Goal: Task Accomplishment & Management: Manage account settings

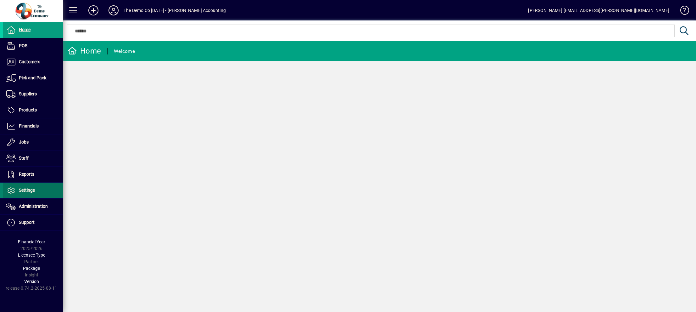
click at [29, 190] on span "Settings" at bounding box center [27, 189] width 16 height 5
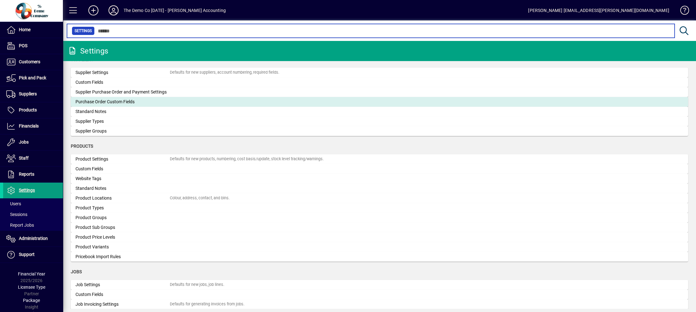
scroll to position [692, 0]
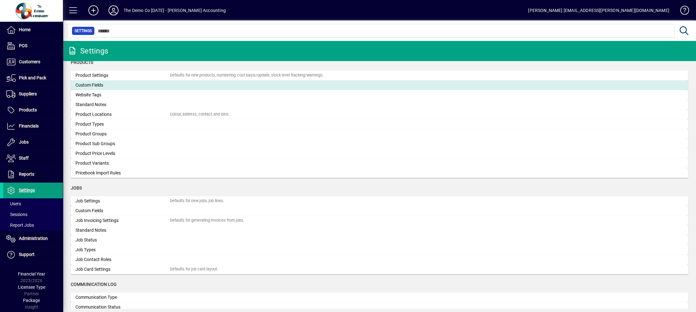
click at [103, 83] on div "Custom Fields" at bounding box center [122, 85] width 94 height 7
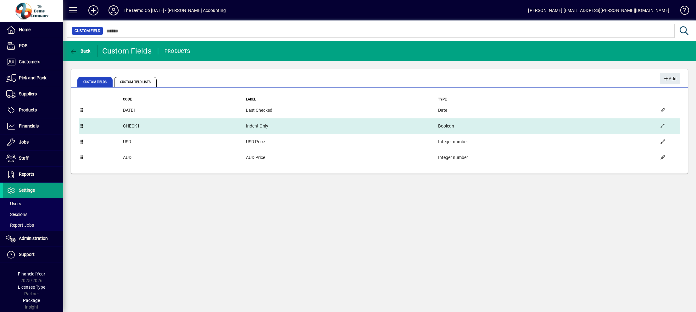
click at [599, 129] on td "Boolean" at bounding box center [546, 126] width 217 height 16
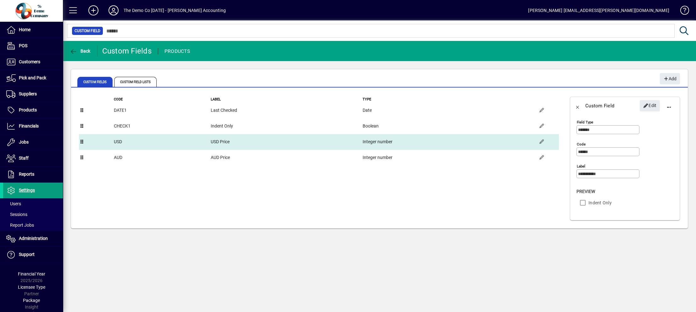
click at [242, 144] on td "USD Price" at bounding box center [286, 142] width 152 height 16
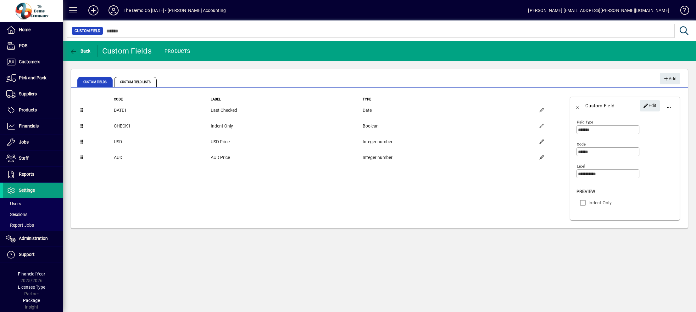
type input "***"
type input "*********"
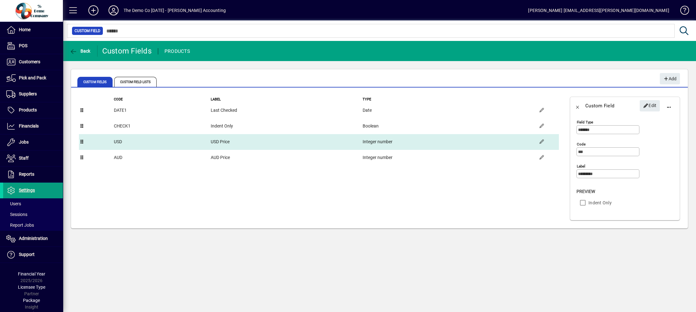
type input "**********"
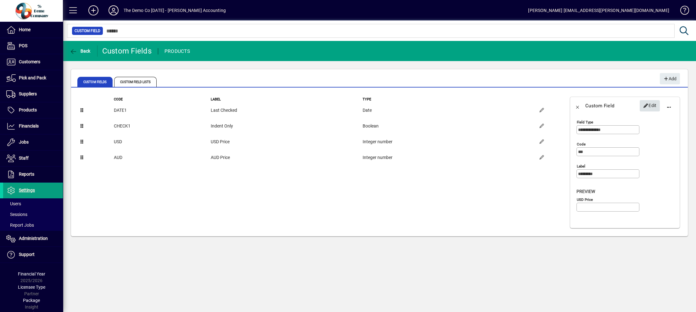
click at [647, 103] on icon "button" at bounding box center [646, 105] width 6 height 4
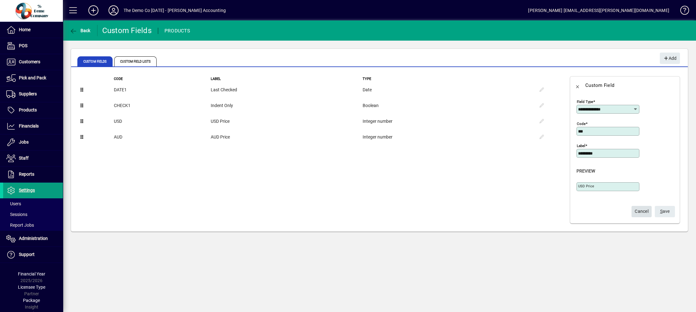
click at [635, 211] on span "Cancel" at bounding box center [642, 211] width 14 height 10
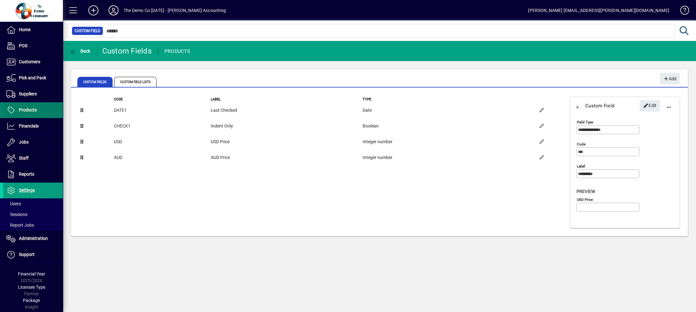
click at [29, 110] on span "Products" at bounding box center [28, 109] width 18 height 5
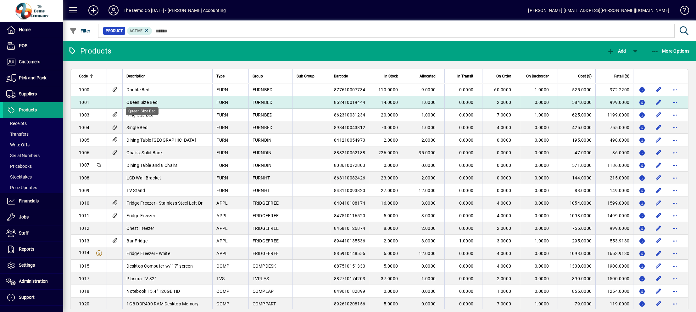
click at [150, 102] on span "Queen Size Bed" at bounding box center [141, 102] width 31 height 5
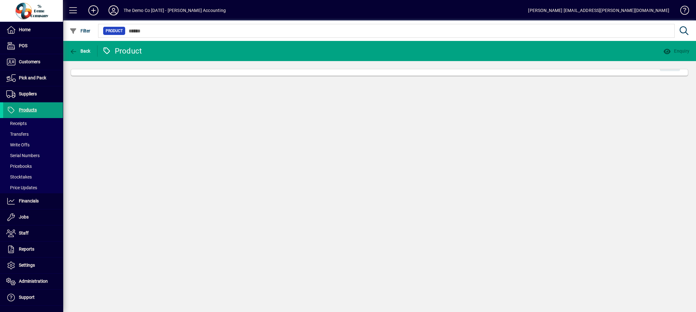
click at [150, 102] on div "Back Product Enquiry Edit" at bounding box center [379, 176] width 633 height 271
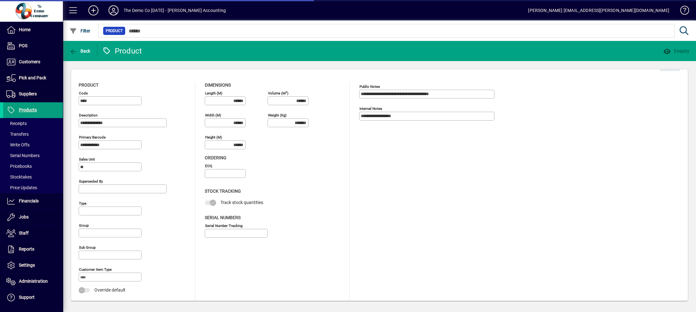
type input "**********"
type input "****"
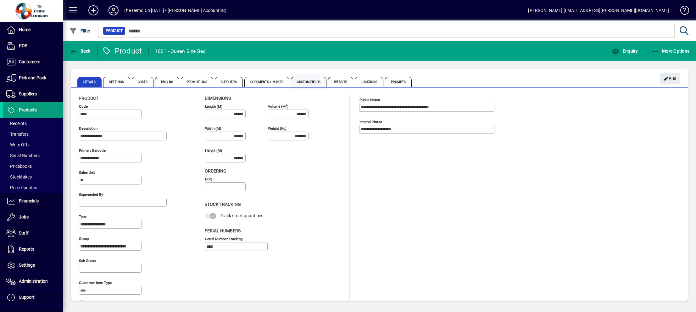
click at [306, 81] on span "Custom Fields" at bounding box center [308, 82] width 35 height 10
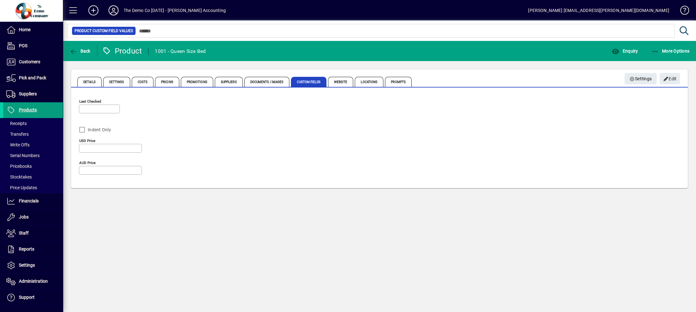
click at [81, 130] on app-field "Indent Only" at bounding box center [110, 128] width 63 height 16
click at [669, 81] on span "Edit" at bounding box center [670, 79] width 14 height 10
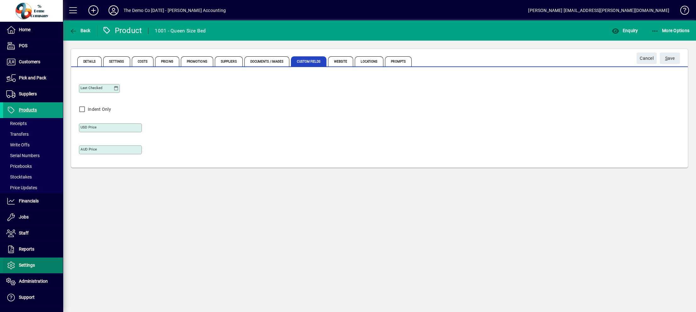
click at [26, 263] on span "Settings" at bounding box center [27, 264] width 16 height 5
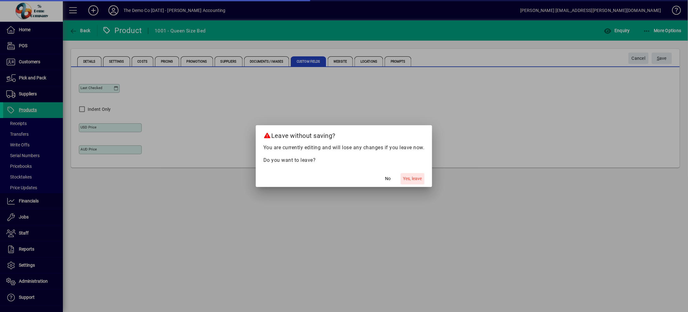
click at [412, 178] on span "Yes, leave" at bounding box center [412, 178] width 19 height 7
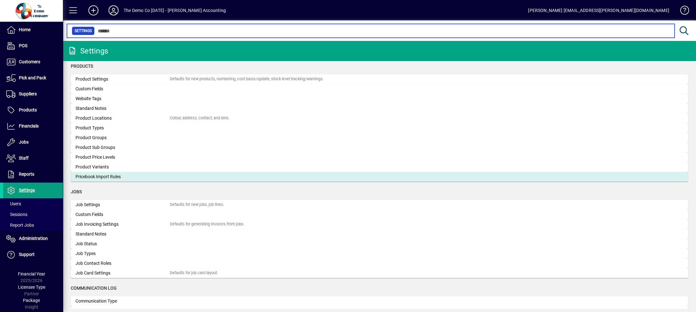
scroll to position [677, 0]
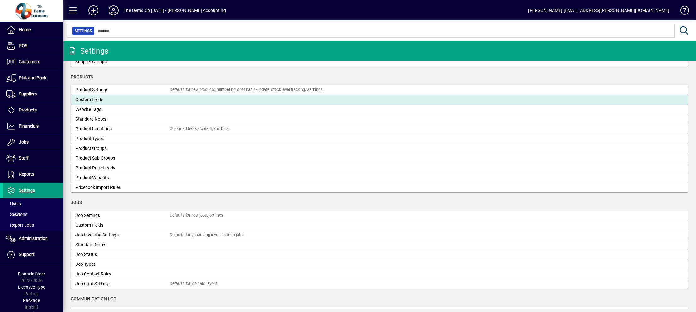
click at [89, 100] on div "Custom Fields" at bounding box center [122, 99] width 94 height 7
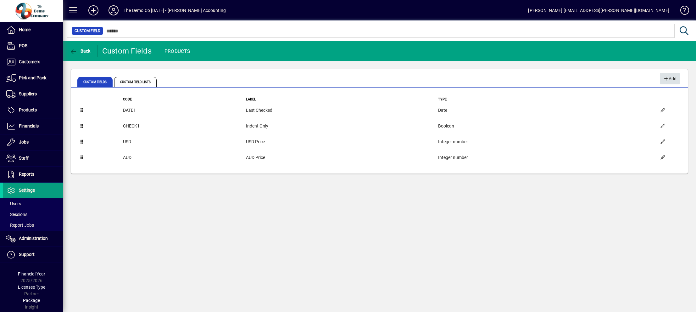
click at [664, 78] on icon "button" at bounding box center [666, 79] width 6 height 4
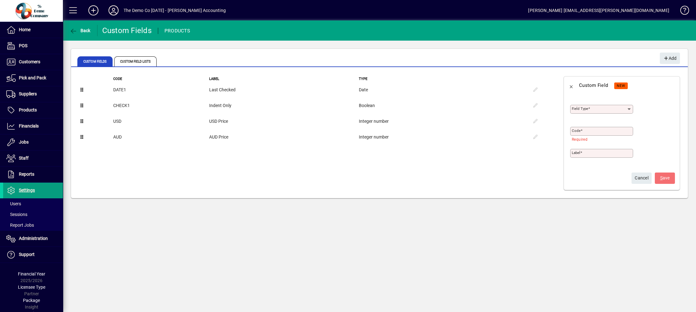
click at [630, 110] on icon at bounding box center [629, 109] width 5 height 5
click at [594, 138] on div "Multiple lines of text" at bounding box center [596, 141] width 42 height 7
type input "**********"
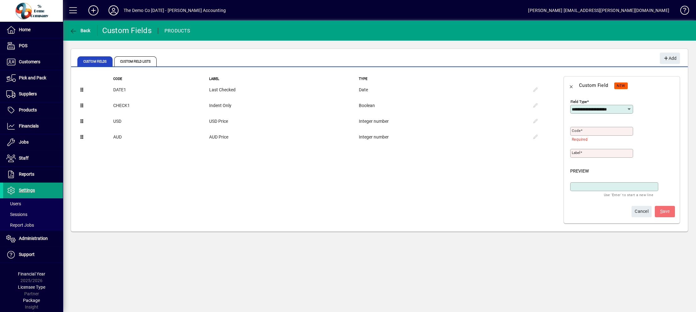
click at [595, 131] on input "Code" at bounding box center [602, 131] width 61 height 5
type input "****"
click at [574, 153] on mat-label "Label" at bounding box center [576, 152] width 8 height 4
click at [574, 153] on input "Label" at bounding box center [602, 153] width 61 height 5
type input "****"
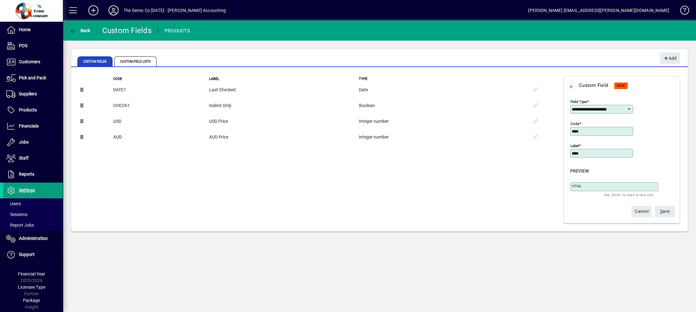
click at [655, 206] on button "S ave" at bounding box center [665, 211] width 20 height 11
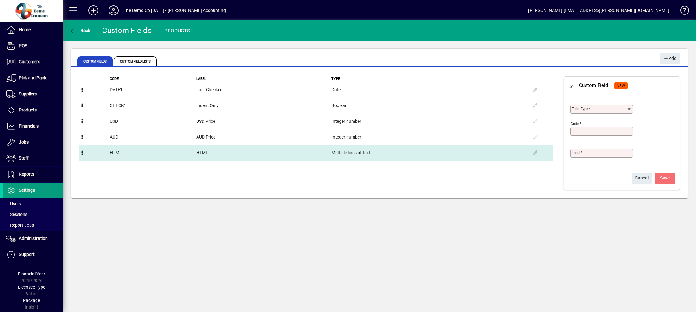
click at [230, 155] on td "HTML" at bounding box center [263, 153] width 135 height 16
click at [140, 152] on td "HTML" at bounding box center [152, 153] width 86 height 16
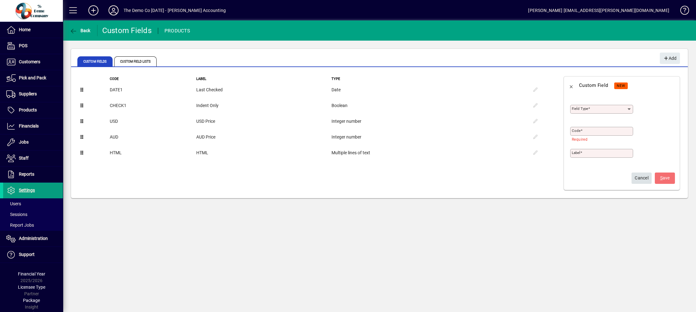
click at [641, 179] on span "Cancel" at bounding box center [642, 178] width 14 height 10
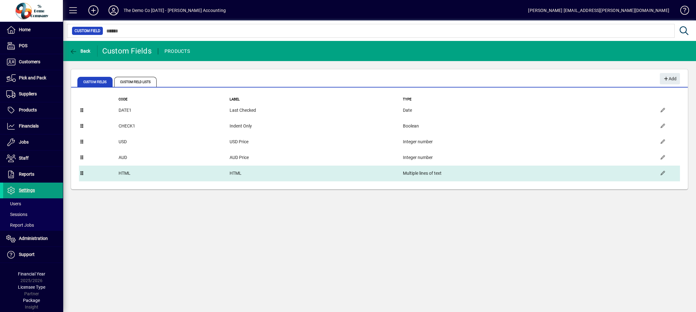
click at [342, 175] on td "HTML" at bounding box center [316, 173] width 174 height 16
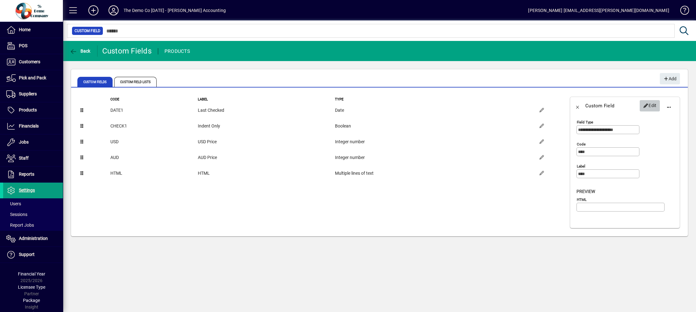
click at [652, 105] on span "Edit" at bounding box center [650, 105] width 14 height 10
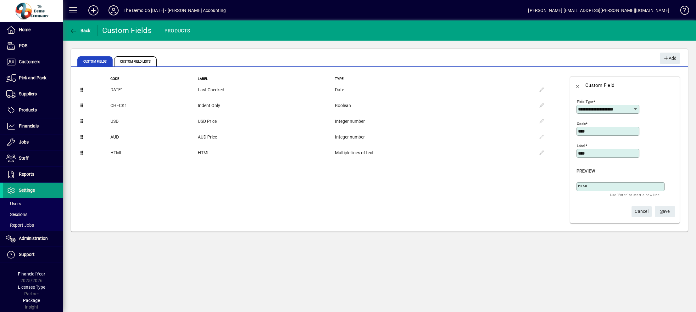
click at [664, 213] on span "S ave" at bounding box center [665, 211] width 10 height 10
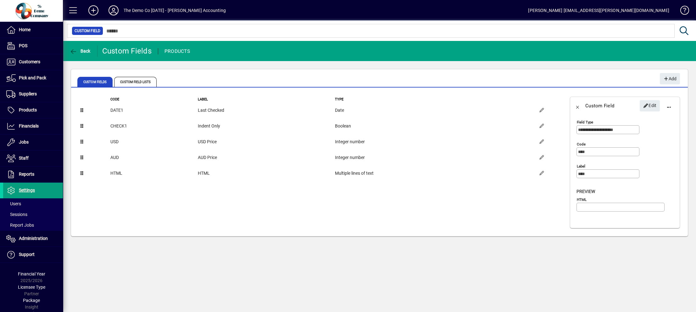
click at [592, 208] on textarea "HTML" at bounding box center [621, 206] width 86 height 5
click at [83, 52] on span "Back" at bounding box center [79, 50] width 21 height 5
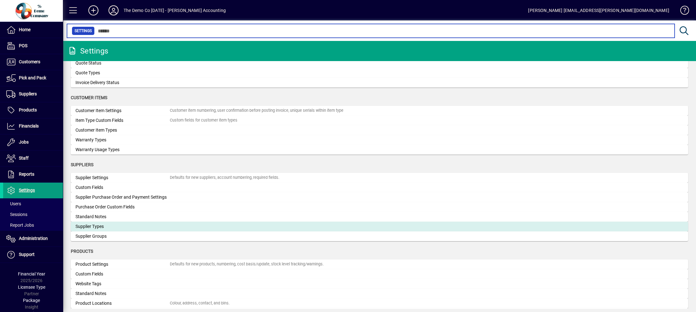
scroll to position [597, 0]
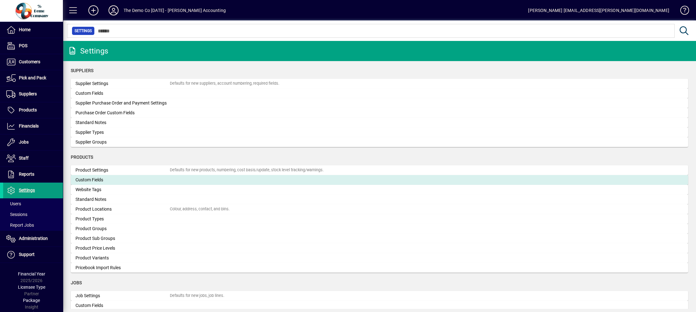
click at [101, 180] on div "Custom Fields" at bounding box center [122, 179] width 94 height 7
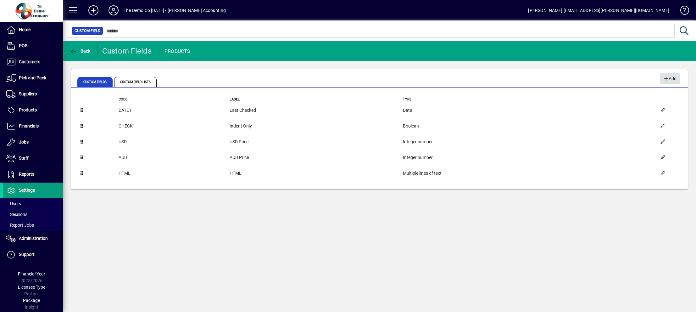
click at [668, 75] on span "Add" at bounding box center [670, 79] width 14 height 10
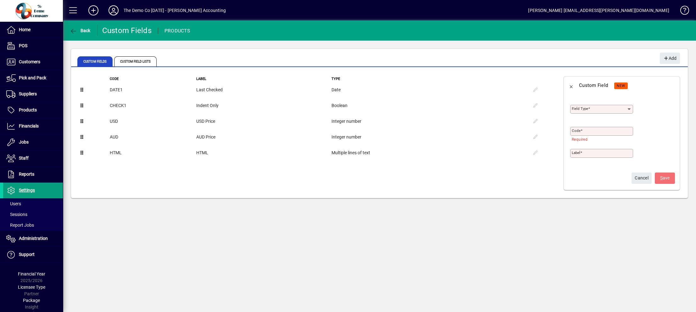
click at [631, 110] on icon at bounding box center [629, 109] width 5 height 5
click at [601, 269] on div "Back Custom Fields PRODUCTS Custom Fields Custom Field Lists Add Code Label Typ…" at bounding box center [379, 165] width 633 height 291
click at [640, 177] on span "Cancel" at bounding box center [642, 178] width 14 height 10
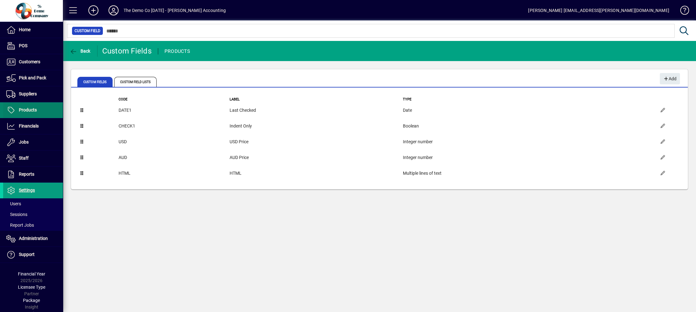
click at [36, 108] on span "Products" at bounding box center [28, 109] width 18 height 5
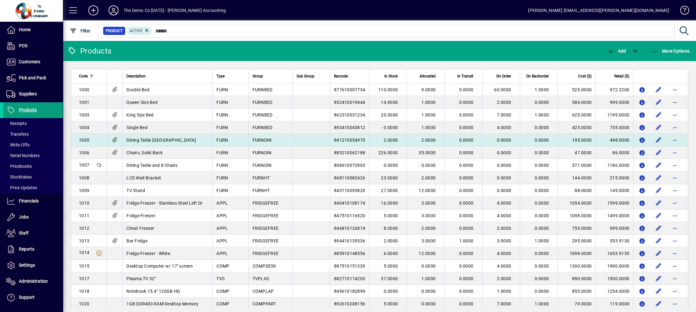
click at [233, 139] on td "FURN" at bounding box center [230, 140] width 36 height 13
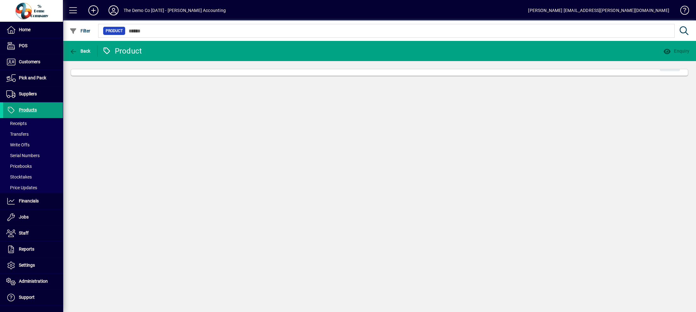
click at [233, 139] on div "Back Product Enquiry Edit" at bounding box center [379, 176] width 633 height 271
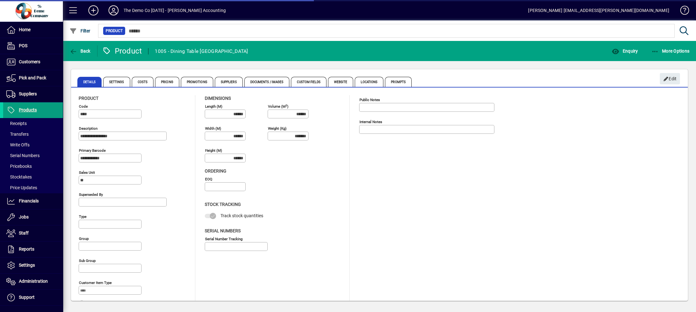
type input "**********"
type input "****"
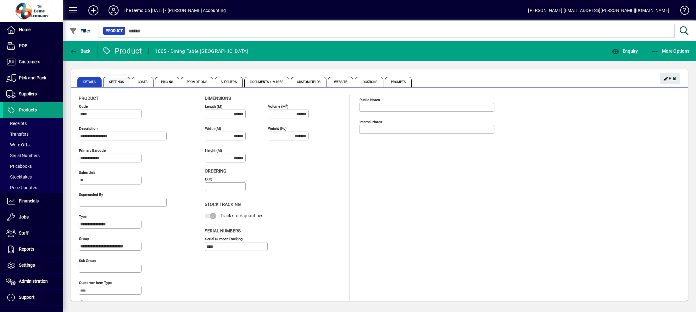
click at [117, 82] on span "Settings" at bounding box center [116, 82] width 27 height 10
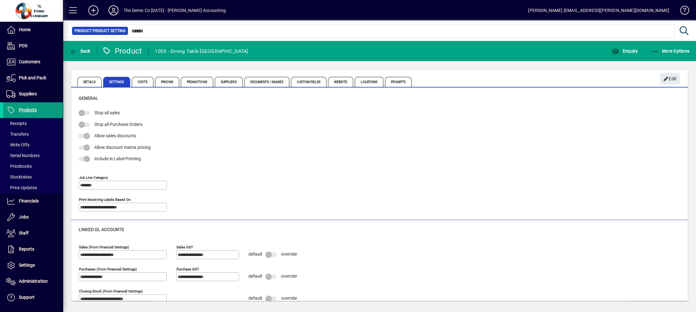
scroll to position [11, 0]
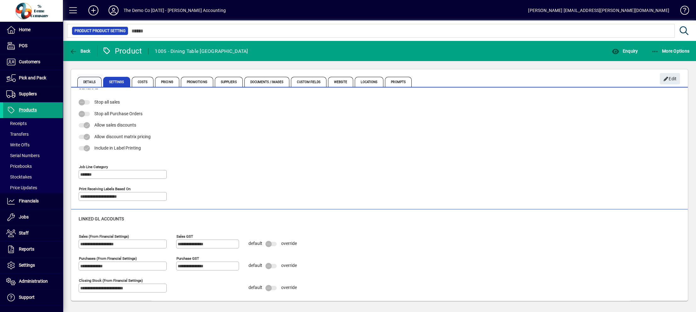
click at [92, 82] on span "Details" at bounding box center [89, 82] width 24 height 10
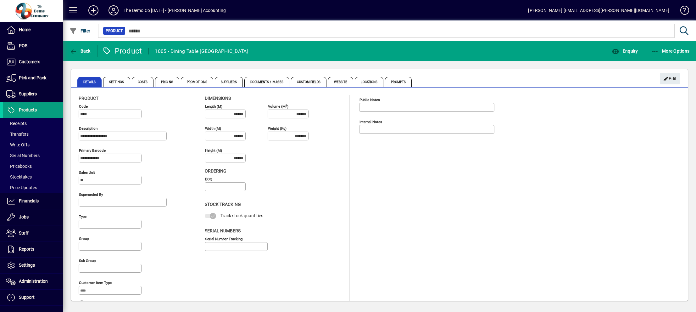
type input "**********"
type input "****"
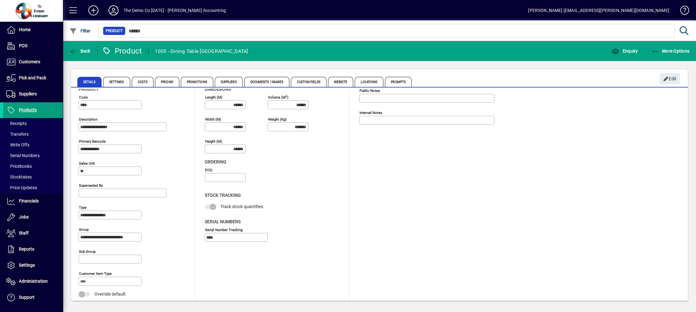
scroll to position [18, 0]
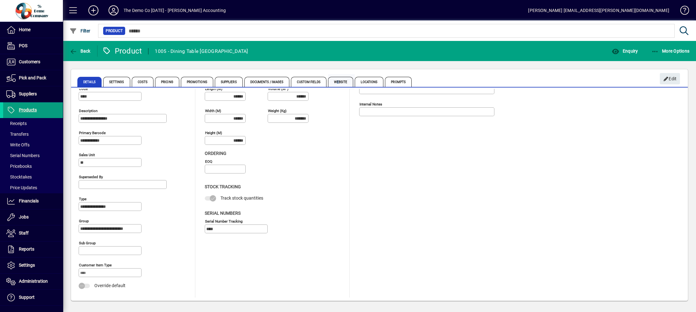
click at [336, 81] on span "Website" at bounding box center [340, 82] width 25 height 10
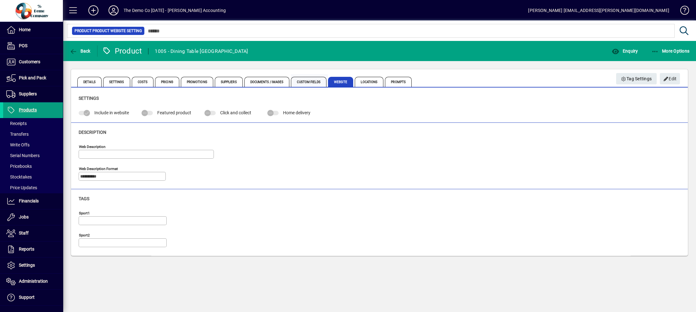
click at [305, 81] on span "Custom Fields" at bounding box center [308, 82] width 35 height 10
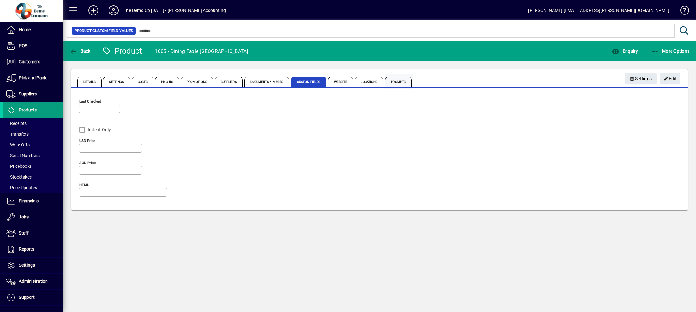
click at [397, 81] on span "Prompts" at bounding box center [398, 82] width 27 height 10
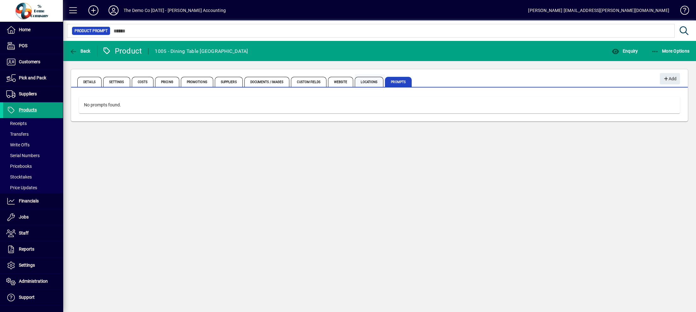
click at [366, 81] on span "Locations" at bounding box center [369, 82] width 29 height 10
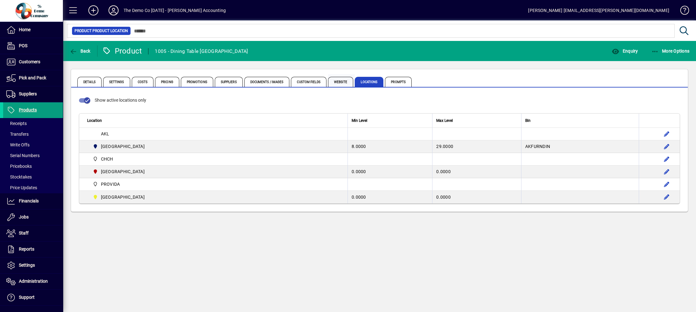
click at [336, 79] on span "Website" at bounding box center [340, 82] width 25 height 10
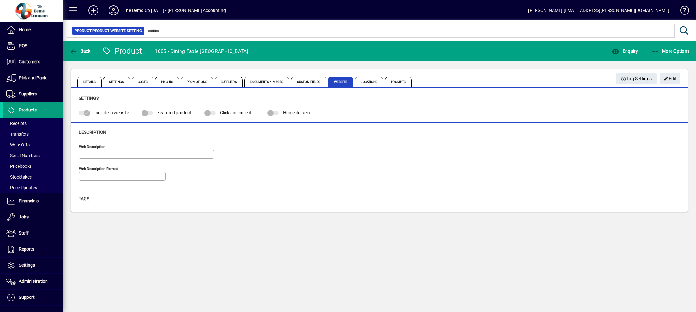
type input "**********"
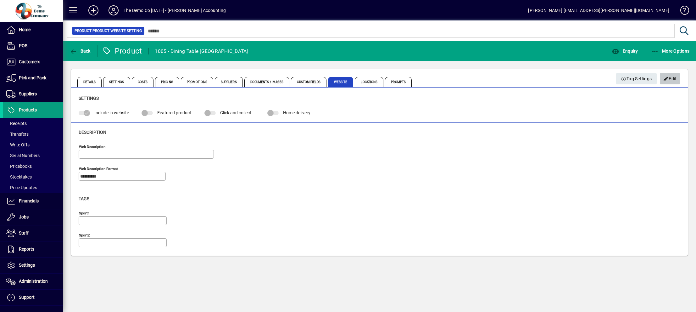
click at [670, 77] on span "Edit" at bounding box center [670, 79] width 14 height 10
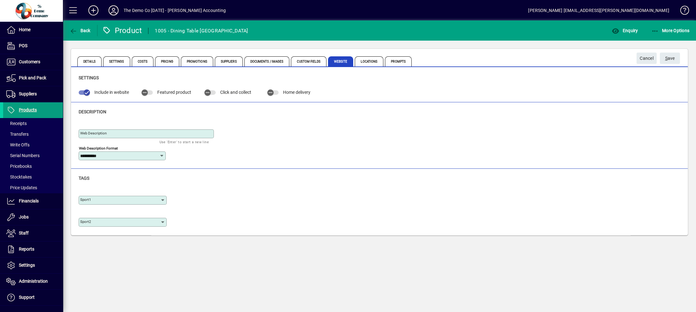
click at [163, 197] on icon at bounding box center [162, 199] width 5 height 5
click at [217, 218] on div "Sport1 Sport2" at bounding box center [380, 210] width 602 height 44
click at [28, 262] on span "Settings" at bounding box center [27, 264] width 16 height 5
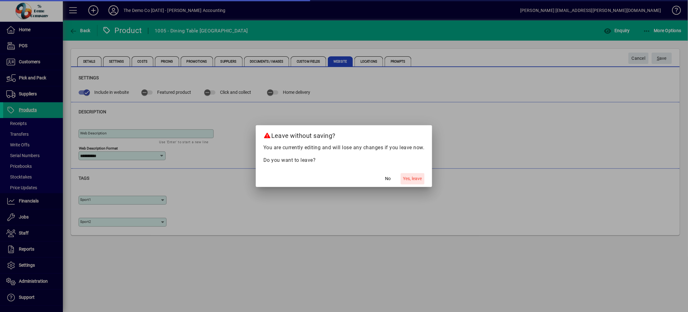
click at [414, 179] on span "Yes, leave" at bounding box center [412, 178] width 19 height 7
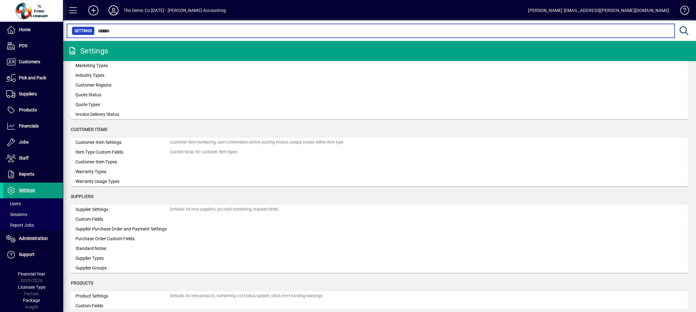
scroll to position [629, 0]
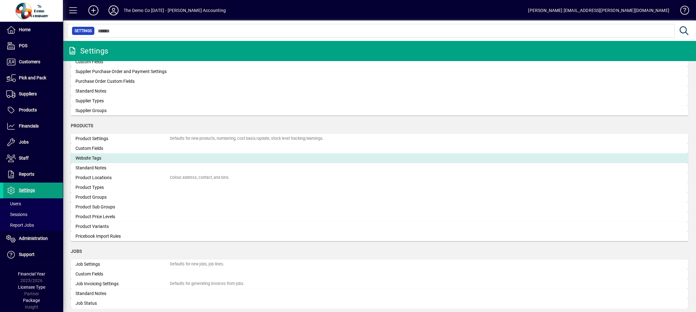
click at [85, 155] on div "Website Tags" at bounding box center [122, 158] width 94 height 7
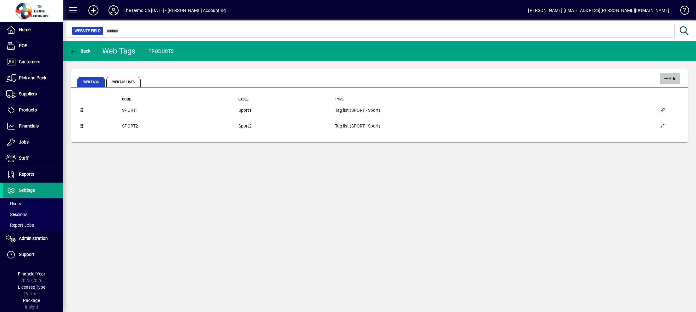
click at [669, 79] on span "Add" at bounding box center [670, 79] width 14 height 10
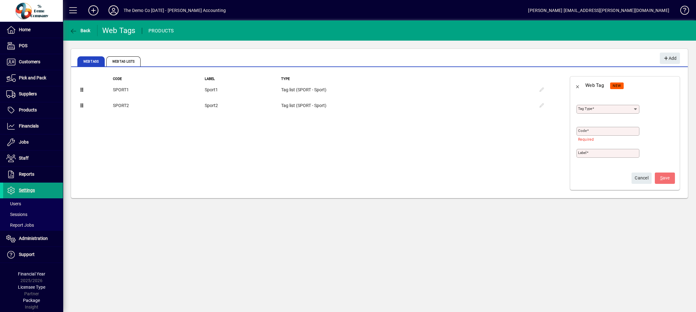
click at [635, 107] on icon at bounding box center [635, 109] width 5 height 5
click at [647, 146] on div "Tag type Required Code Required Label" at bounding box center [626, 130] width 100 height 66
click at [639, 179] on span "Cancel" at bounding box center [642, 178] width 14 height 10
